Goal: Task Accomplishment & Management: Manage account settings

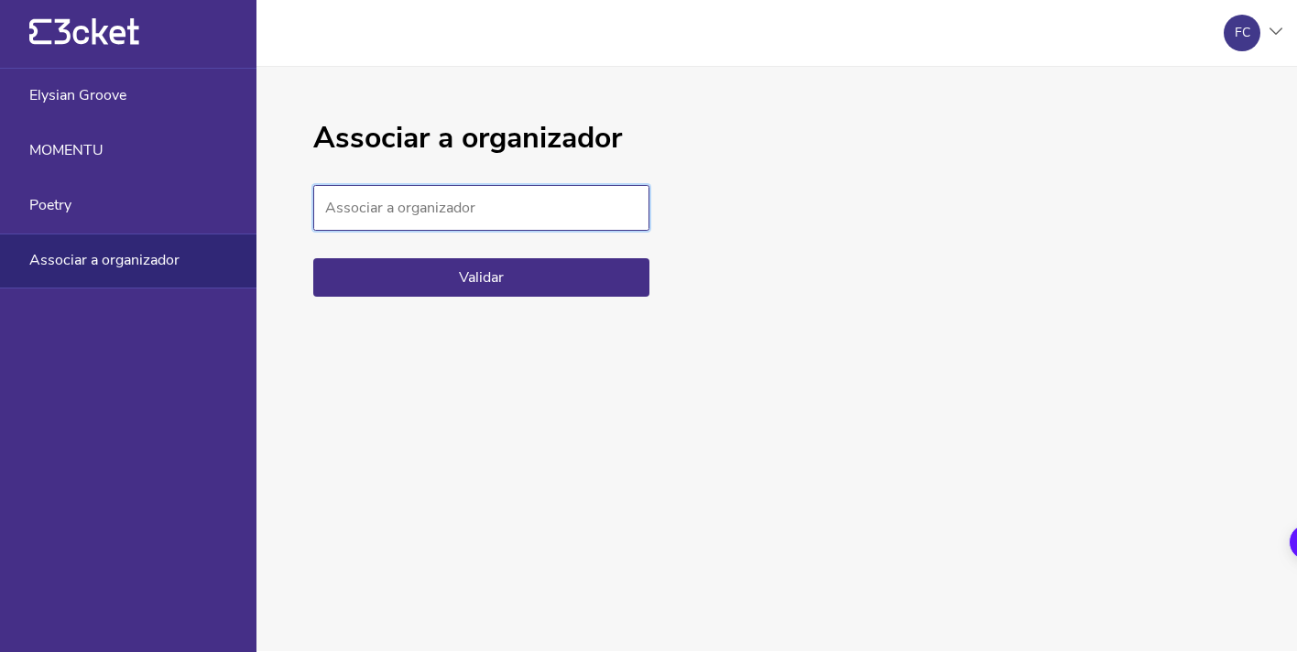
click at [410, 217] on input "Associar a organizador" at bounding box center [481, 208] width 336 height 46
paste input "44e71bf46d14404d8da88da19b24af8b"
type input "44e71bf46d14404d8da88da19b24af8b"
click at [514, 275] on button "Validar" at bounding box center [481, 277] width 336 height 38
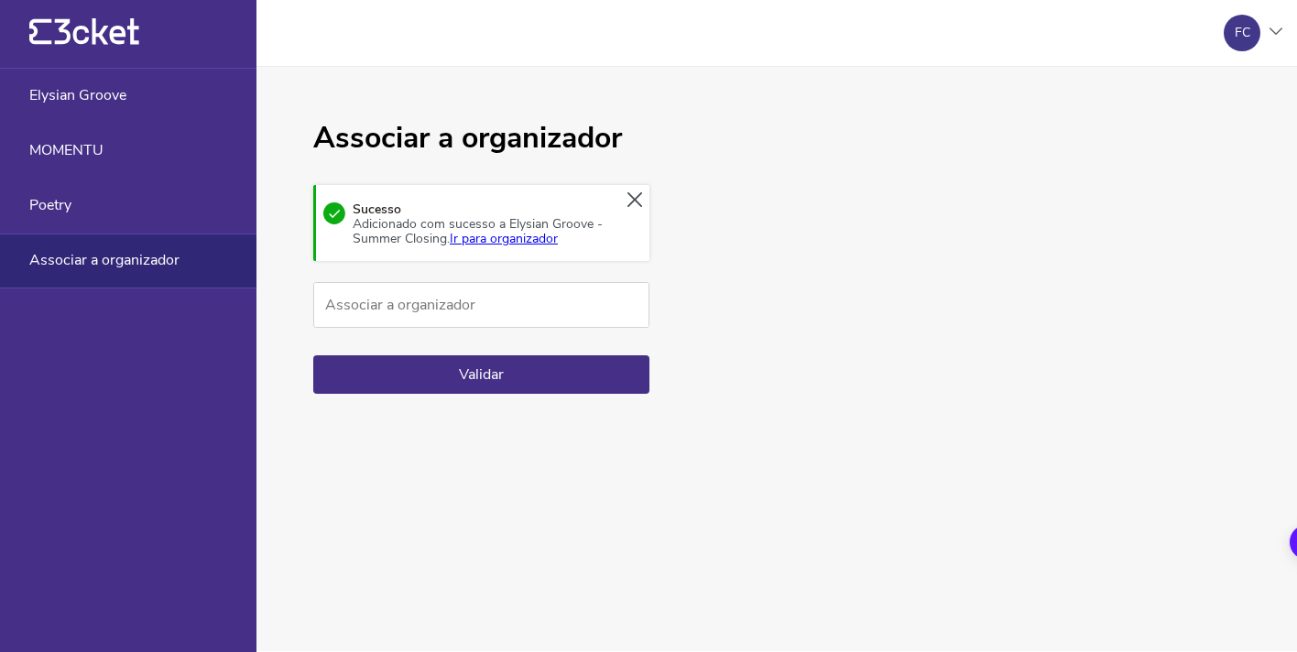
click at [526, 239] on link "Ir para organizador" at bounding box center [504, 238] width 108 height 17
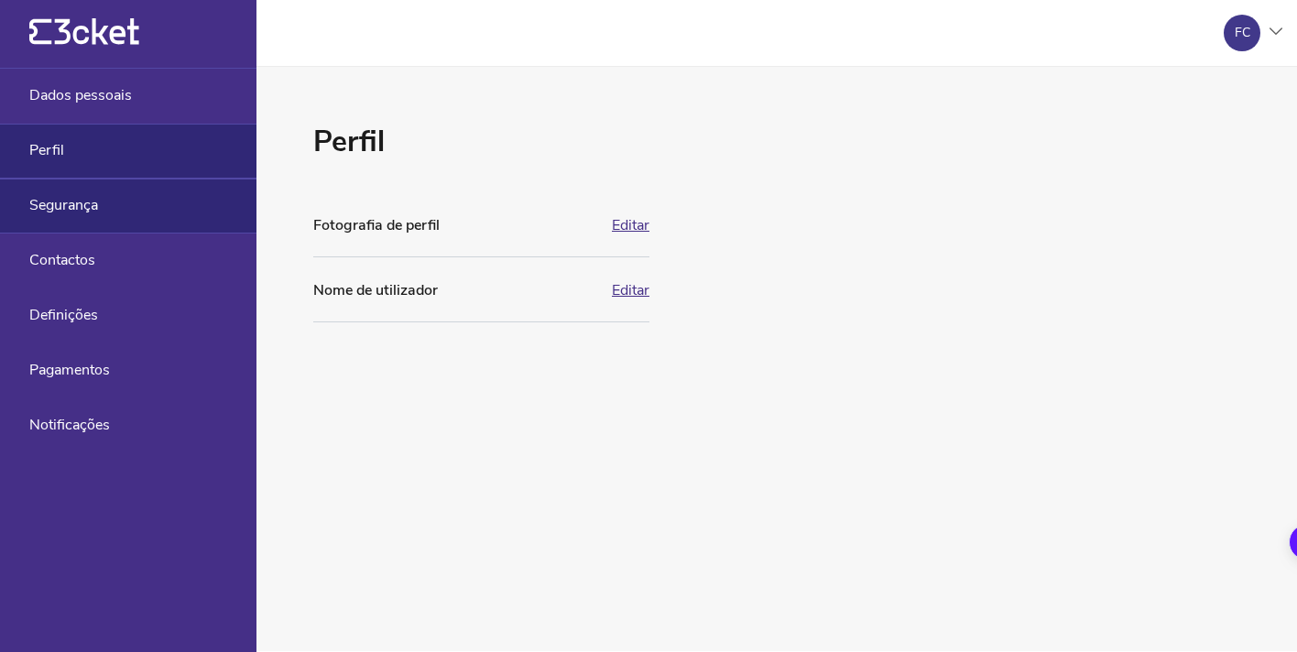
click at [115, 196] on div "Segurança" at bounding box center [128, 206] width 257 height 55
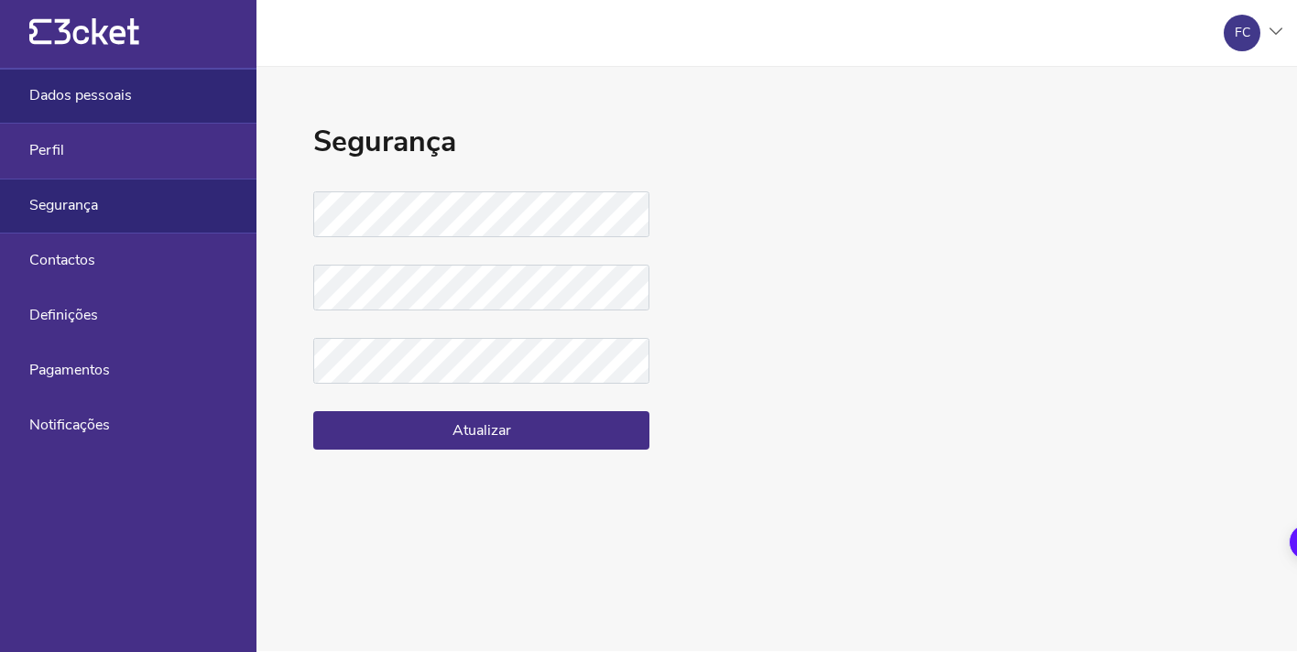
click at [132, 99] on div "Dados pessoais" at bounding box center [128, 96] width 257 height 55
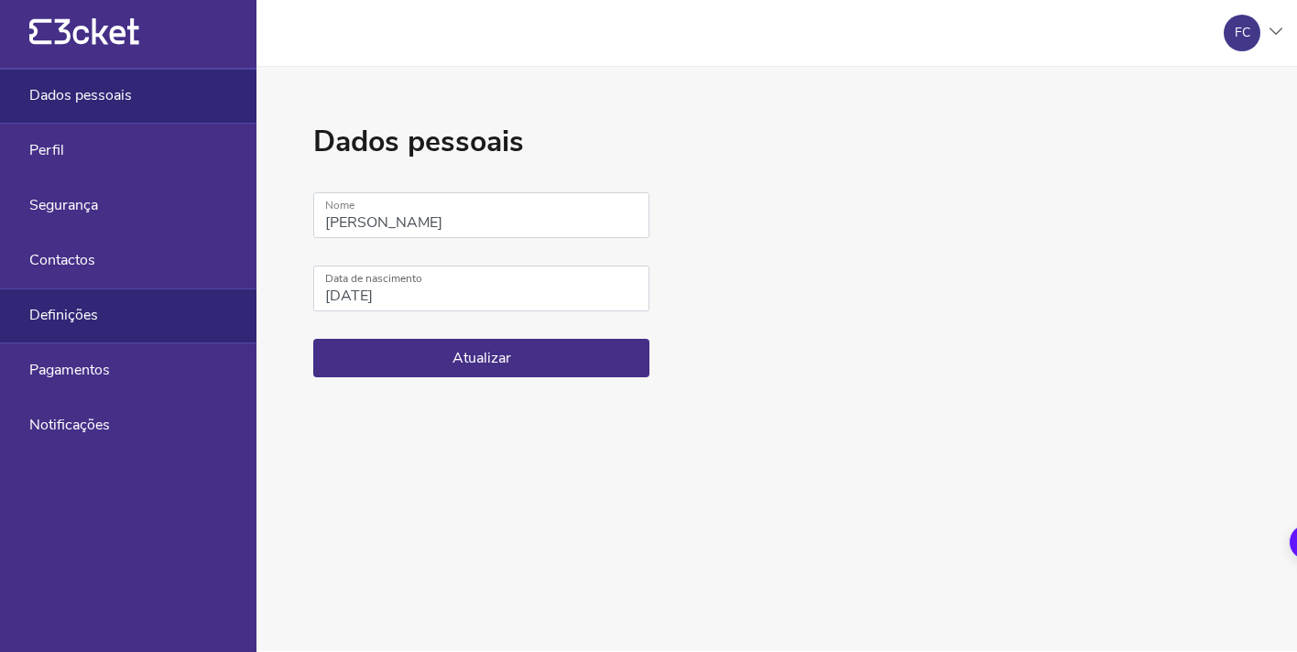
click at [111, 313] on div "Definições" at bounding box center [128, 316] width 257 height 55
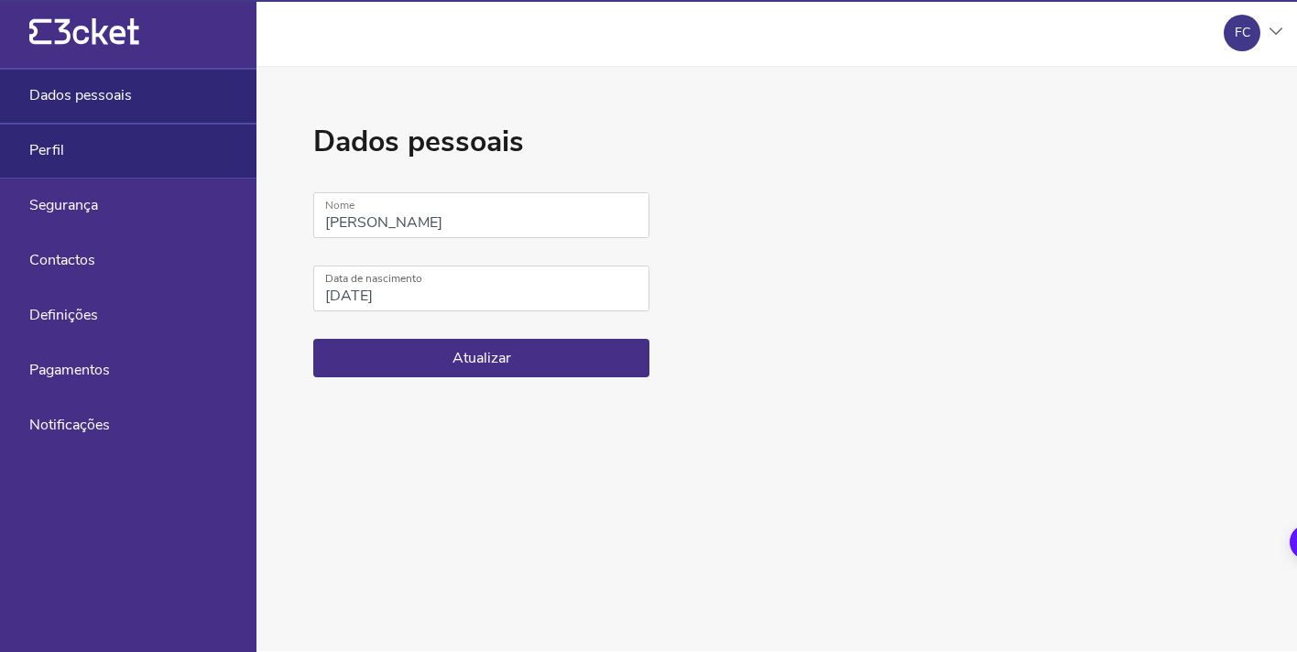
select select "pt_PT"
select select "Europe/[GEOGRAPHIC_DATA]"
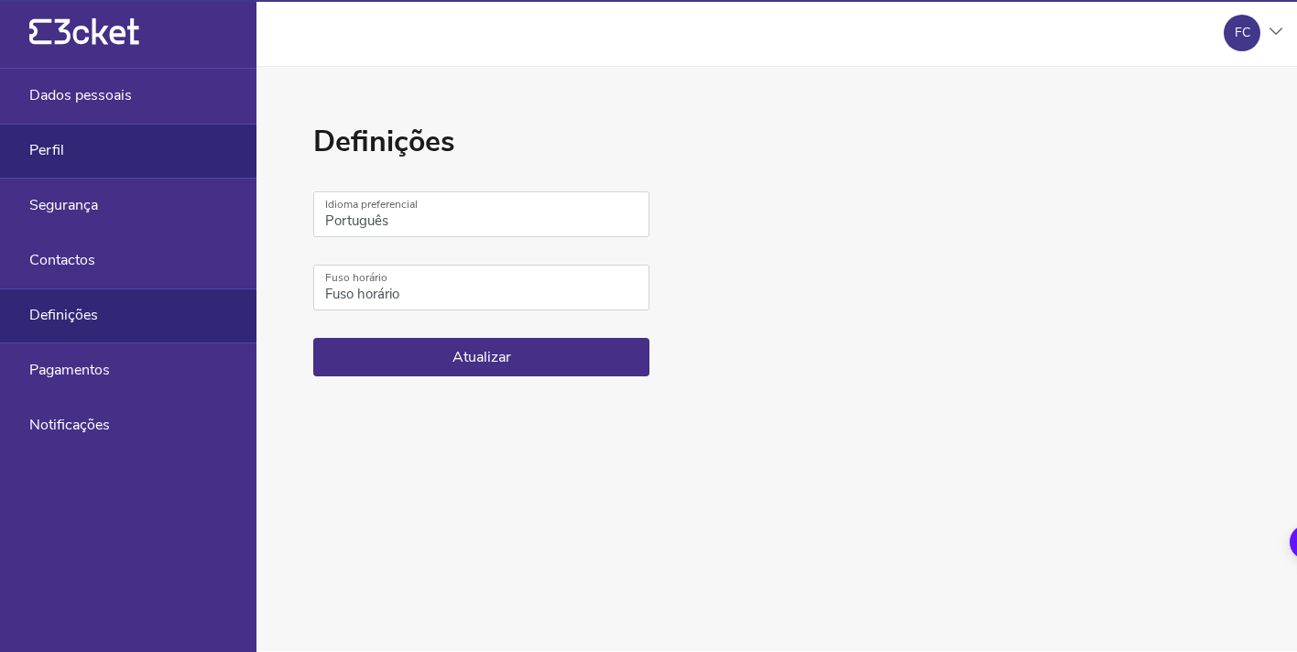
click at [115, 166] on div "Perfil" at bounding box center [128, 151] width 257 height 55
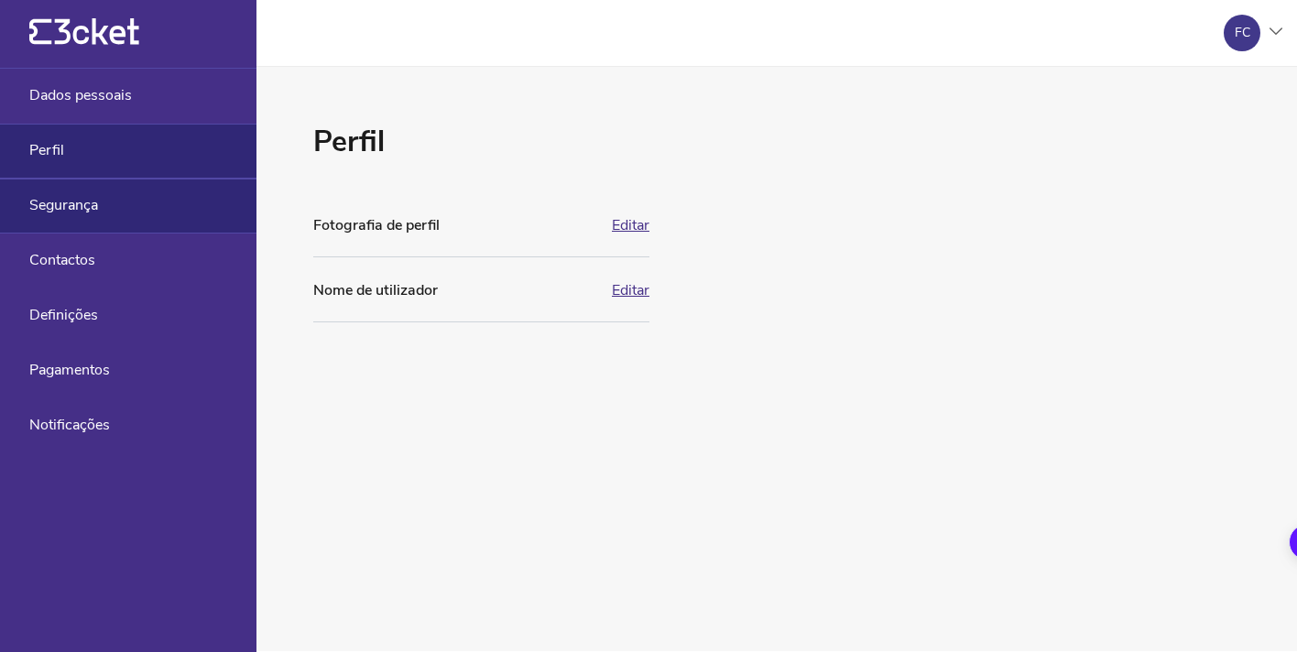
click at [118, 184] on div "Segurança" at bounding box center [128, 206] width 257 height 55
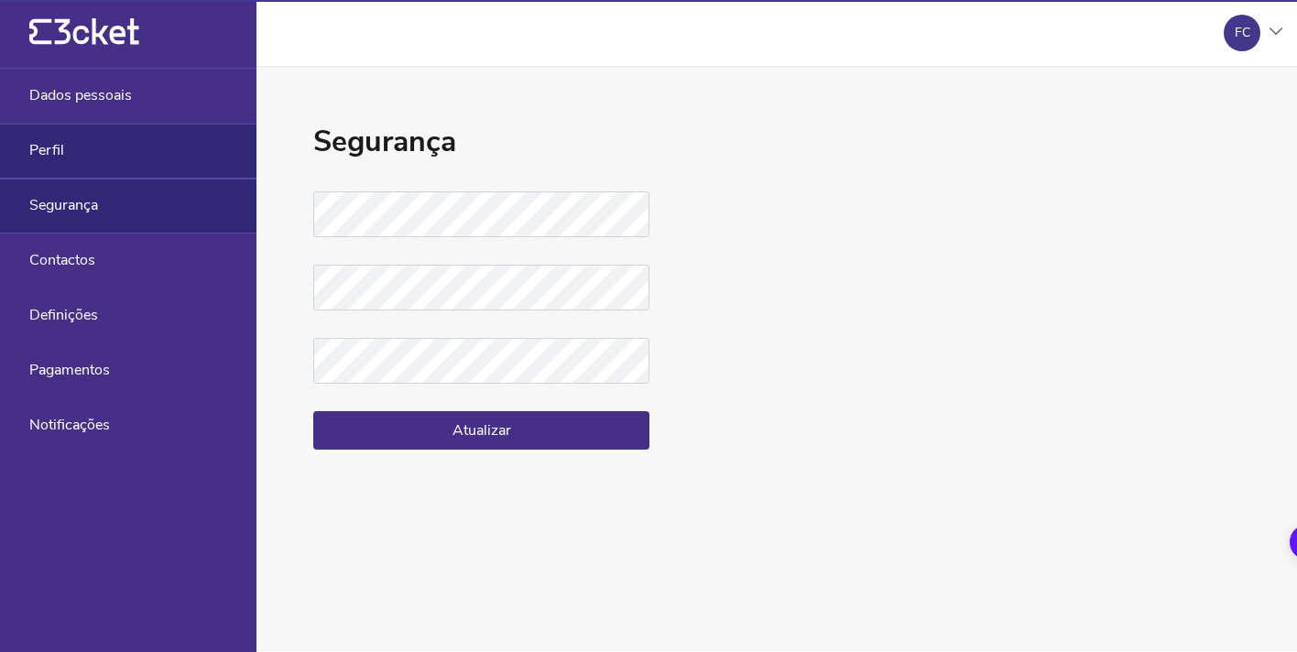
click at [124, 125] on div "Perfil" at bounding box center [128, 151] width 257 height 55
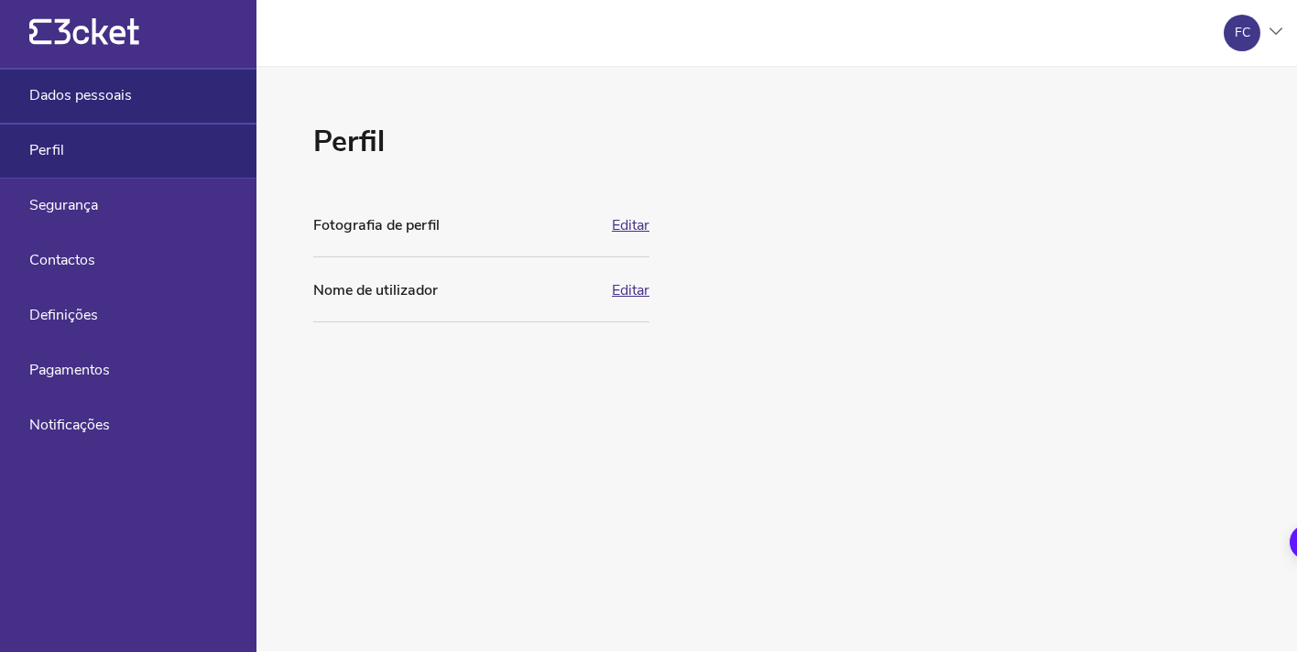
click at [130, 92] on span "Dados pessoais" at bounding box center [80, 95] width 103 height 16
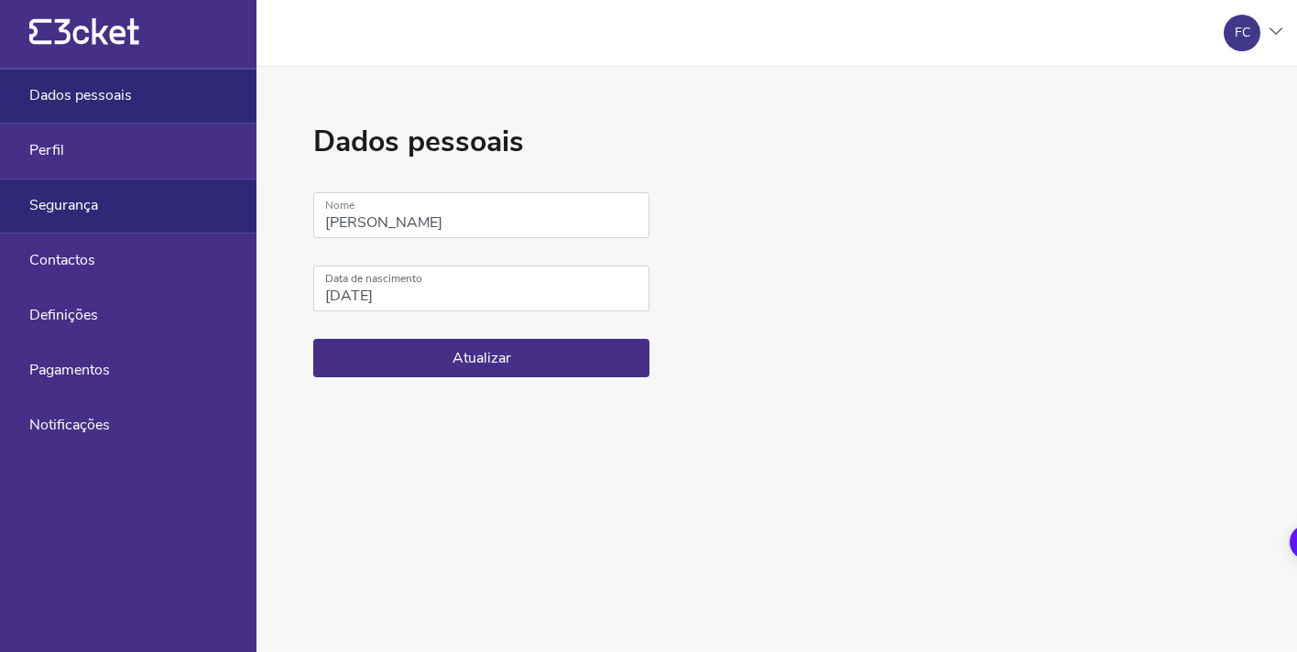
click at [127, 202] on div "Segurança" at bounding box center [128, 206] width 257 height 55
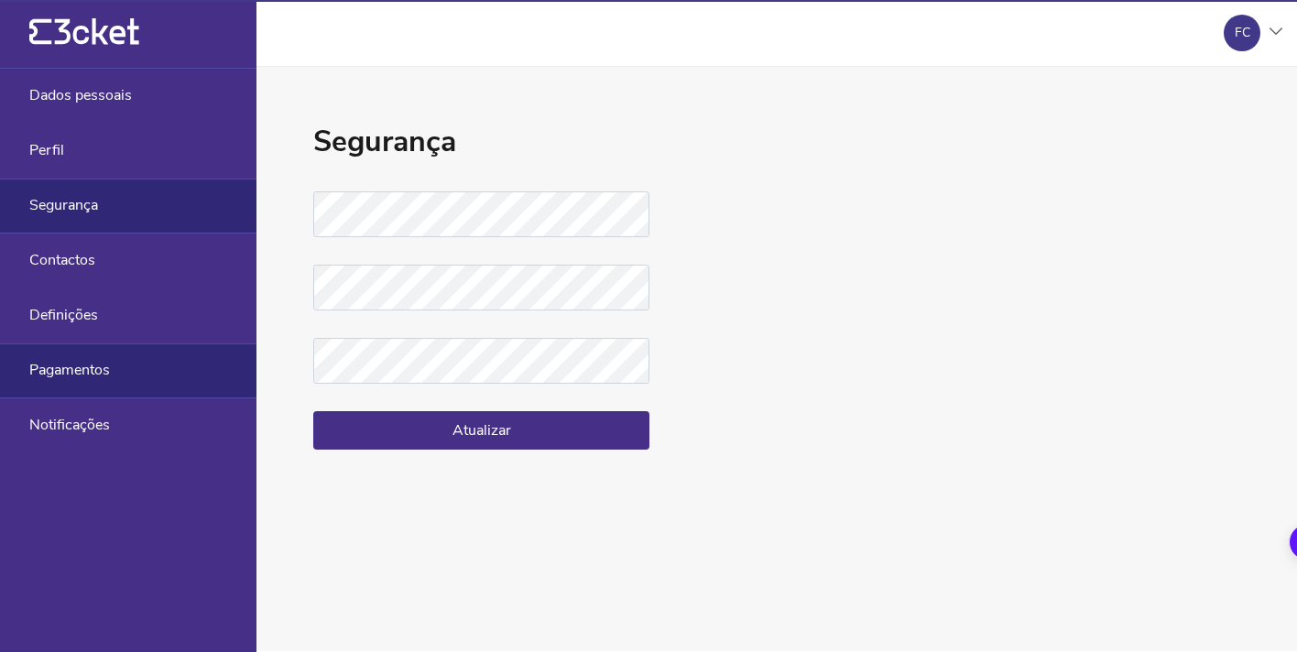
click at [119, 344] on div "Pagamentos" at bounding box center [128, 371] width 257 height 55
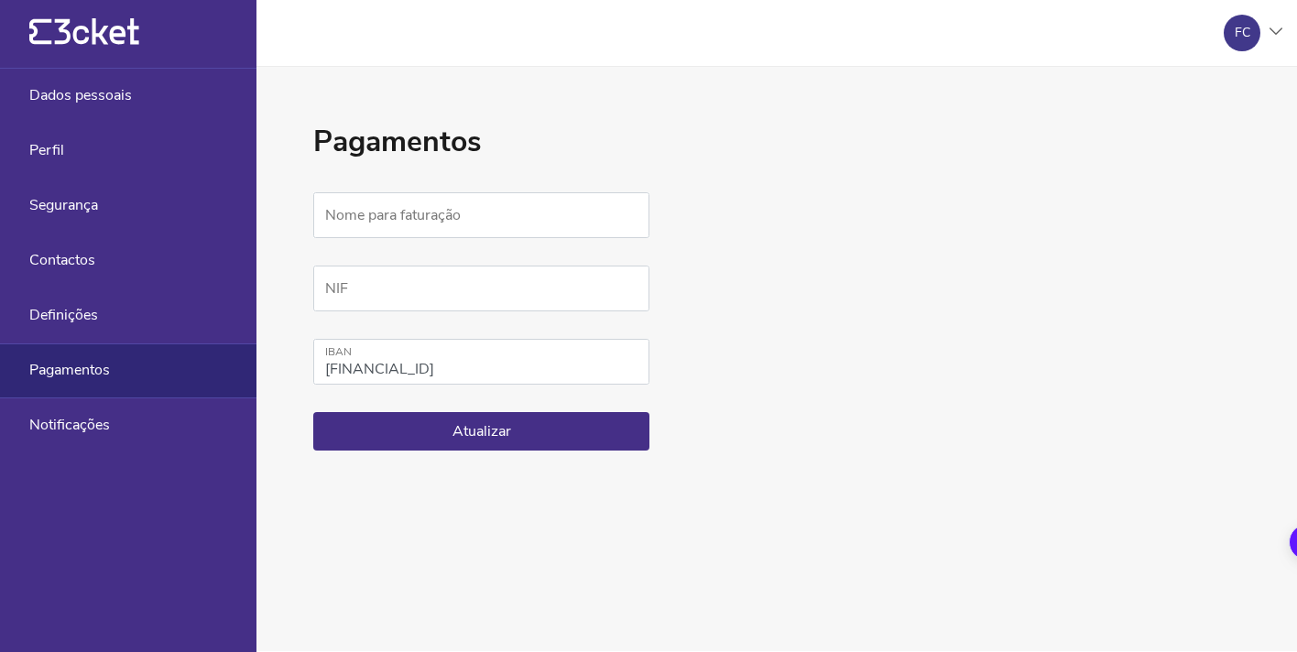
click at [66, 36] on icon "{' '}" at bounding box center [84, 31] width 110 height 27
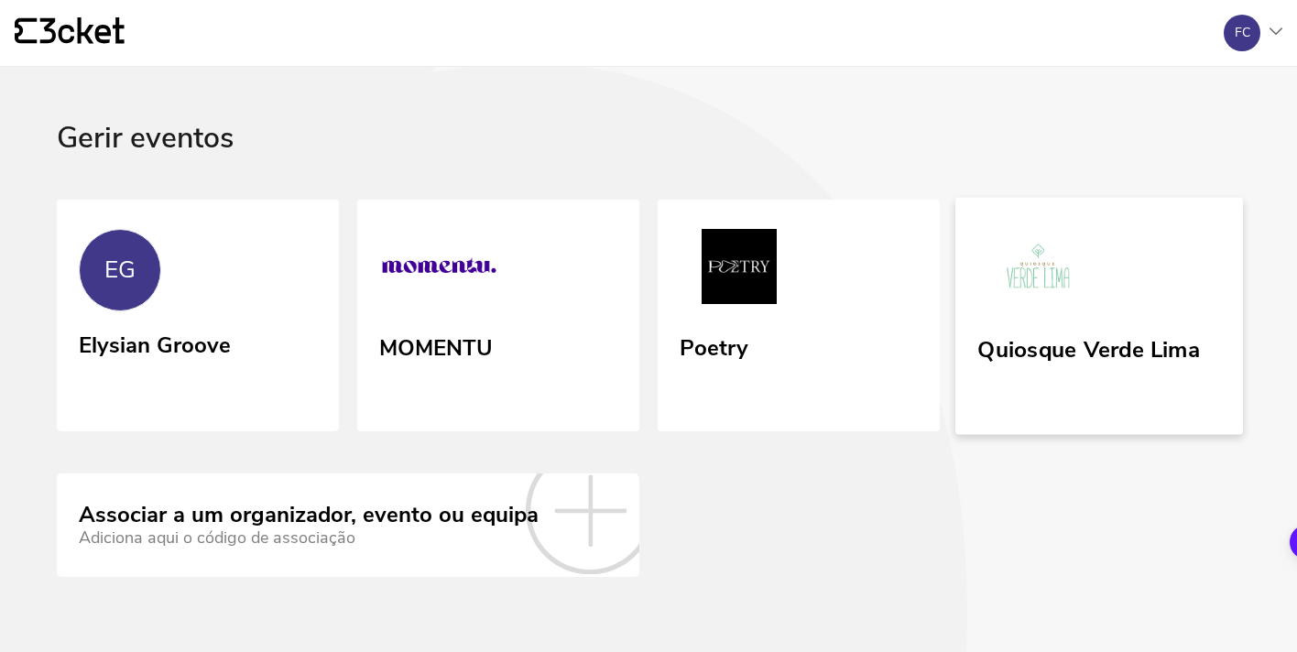
click at [1111, 355] on div "Quiosque Verde Lima" at bounding box center [1089, 346] width 223 height 33
click at [527, 383] on link "MOMENTU" at bounding box center [499, 315] width 288 height 237
